Goal: Find specific page/section: Find specific page/section

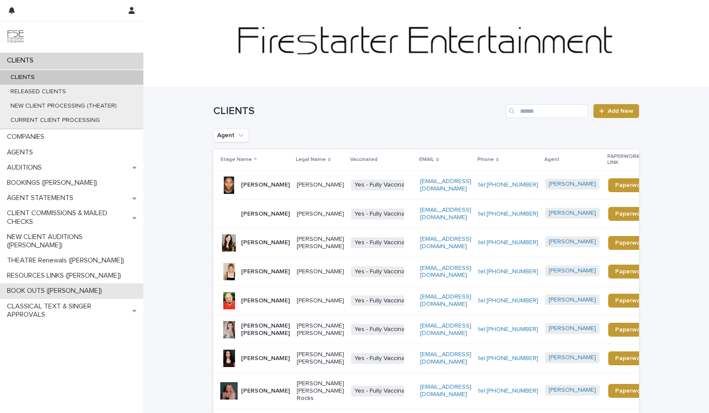
click at [20, 287] on p "BOOK OUTS ([PERSON_NAME])" at bounding box center [56, 291] width 106 height 8
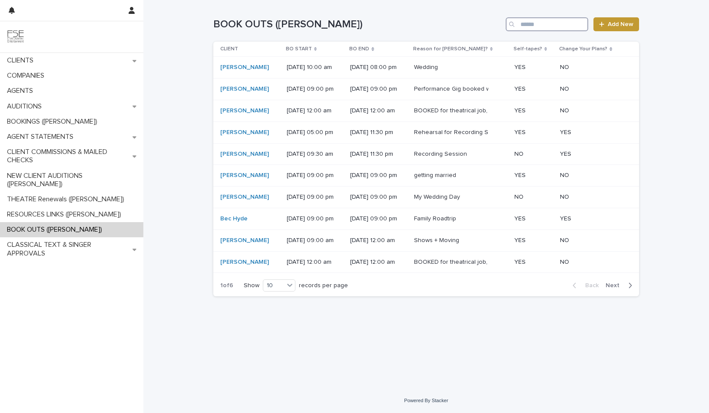
click at [532, 26] on input "Search" at bounding box center [546, 24] width 82 height 14
type input "****"
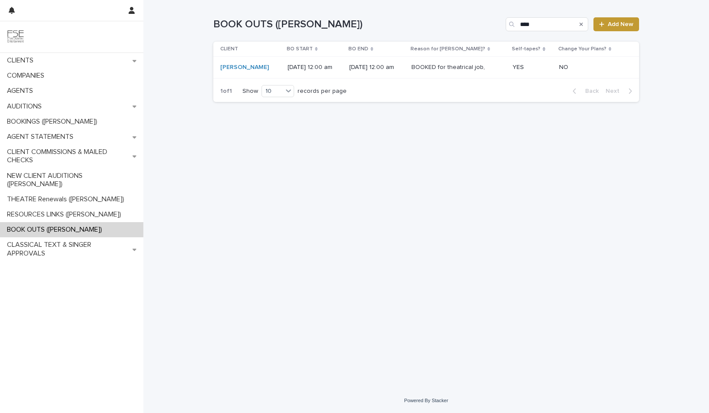
click at [261, 67] on div "[PERSON_NAME]" at bounding box center [250, 67] width 60 height 7
